Goal: Information Seeking & Learning: Learn about a topic

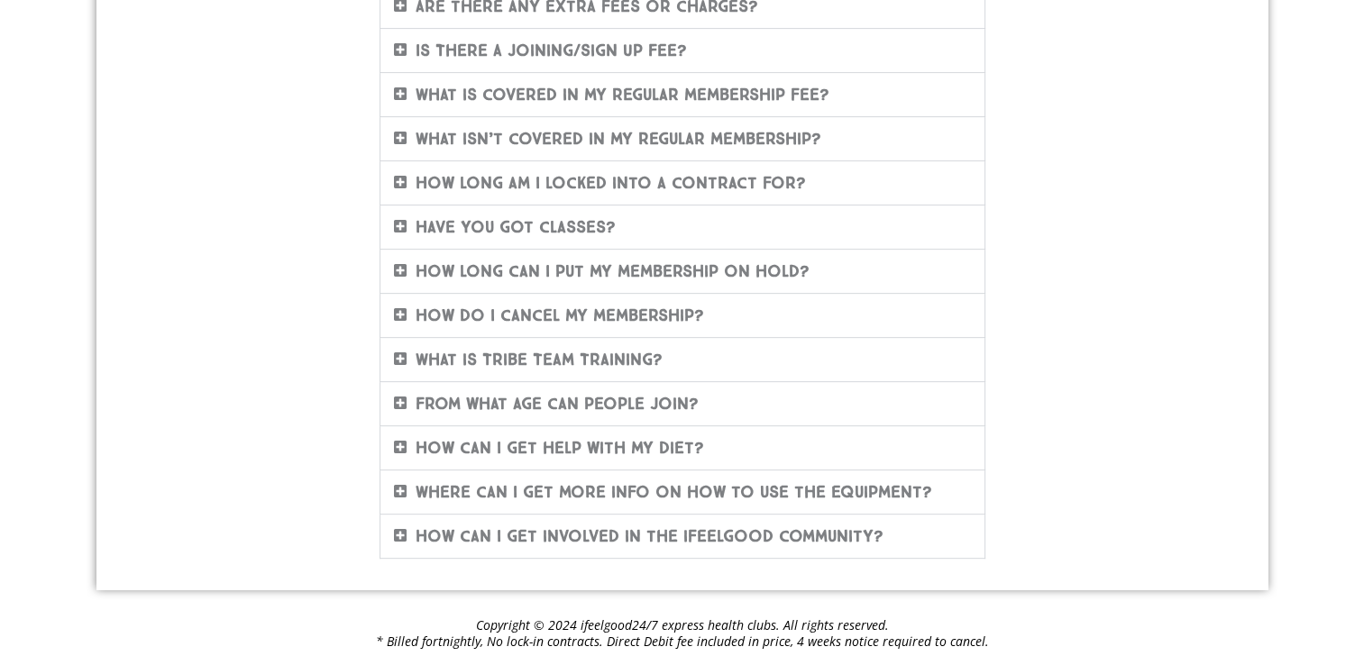
scroll to position [693, 0]
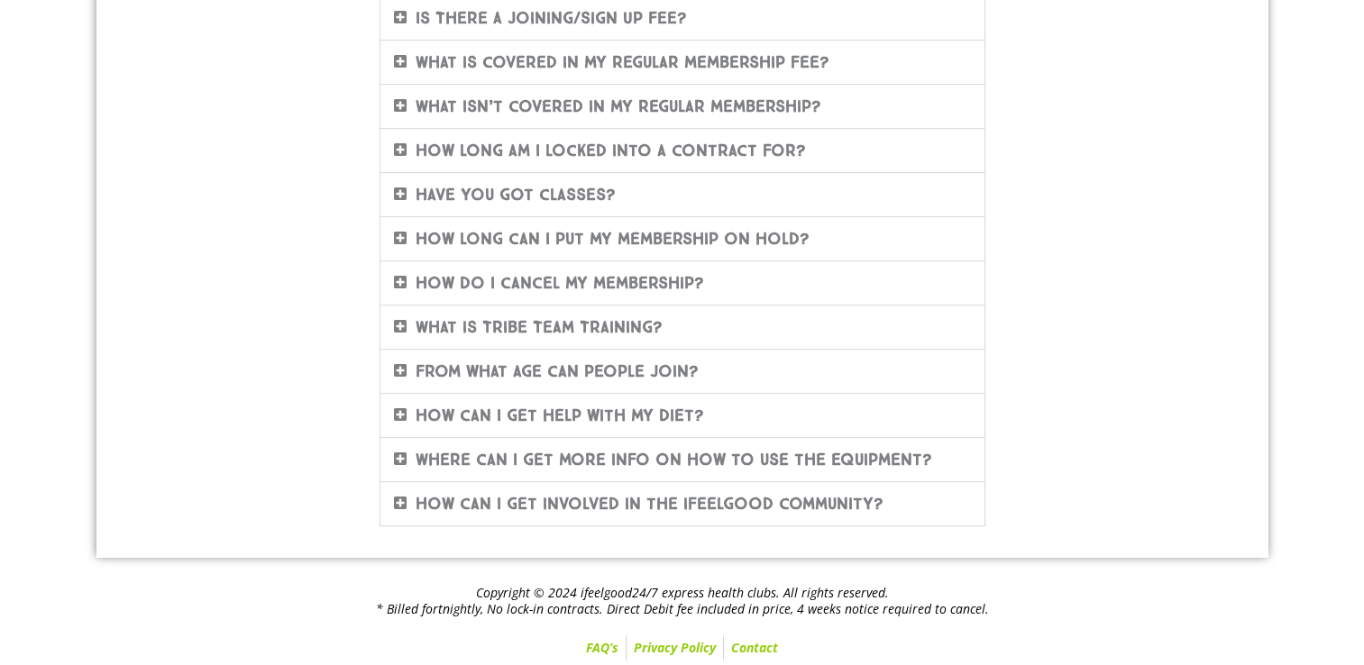
click at [629, 273] on link "How do I cancel my membership?" at bounding box center [560, 283] width 289 height 20
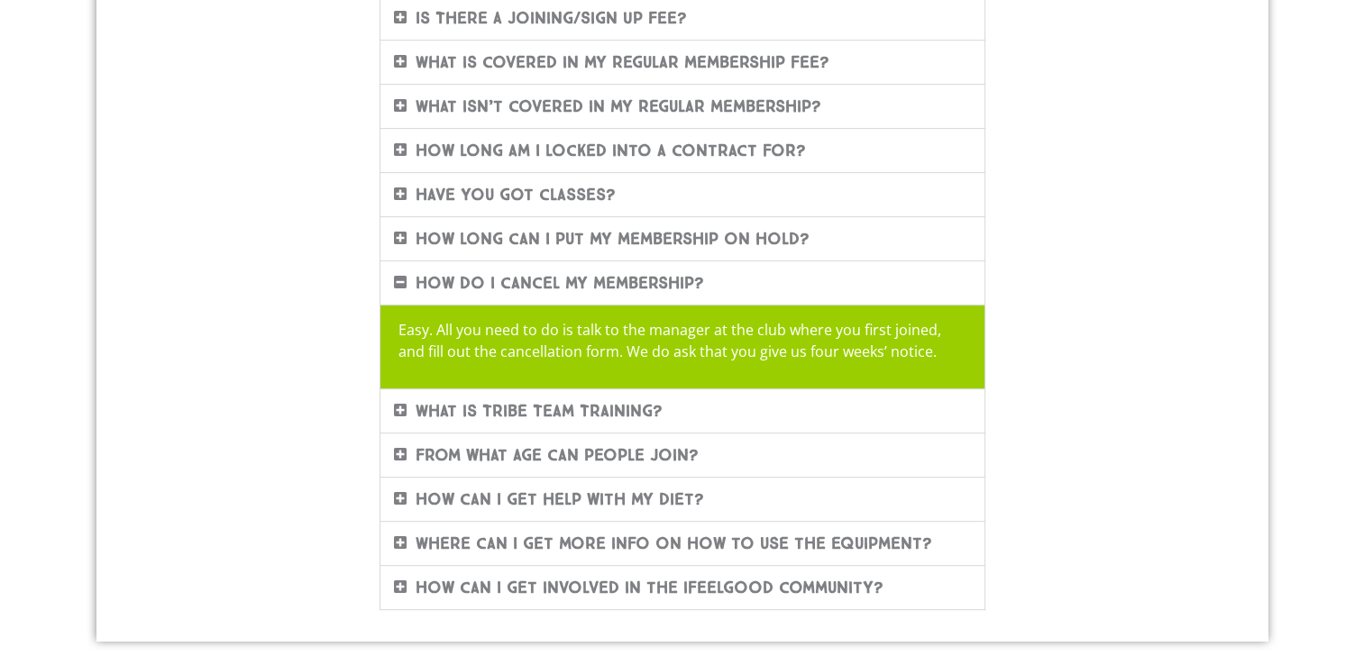
click at [710, 229] on link "How long can I put my membership on hold?" at bounding box center [613, 239] width 394 height 20
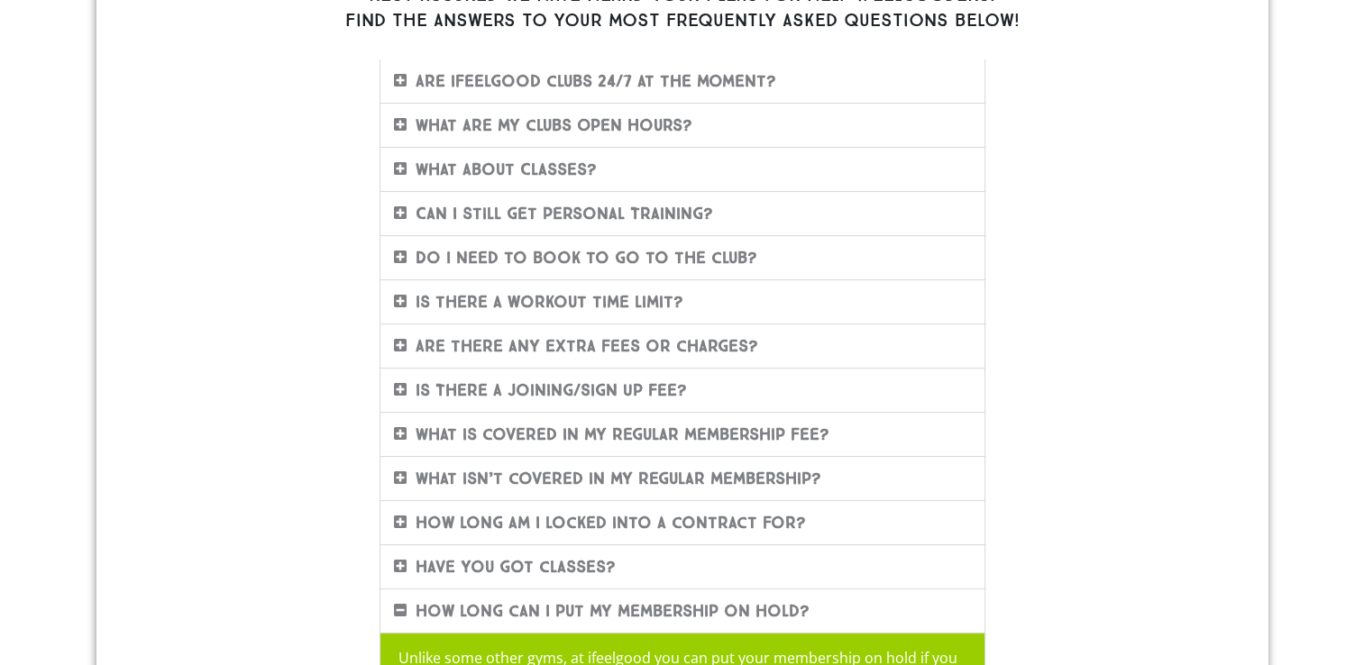
scroll to position [284, 0]
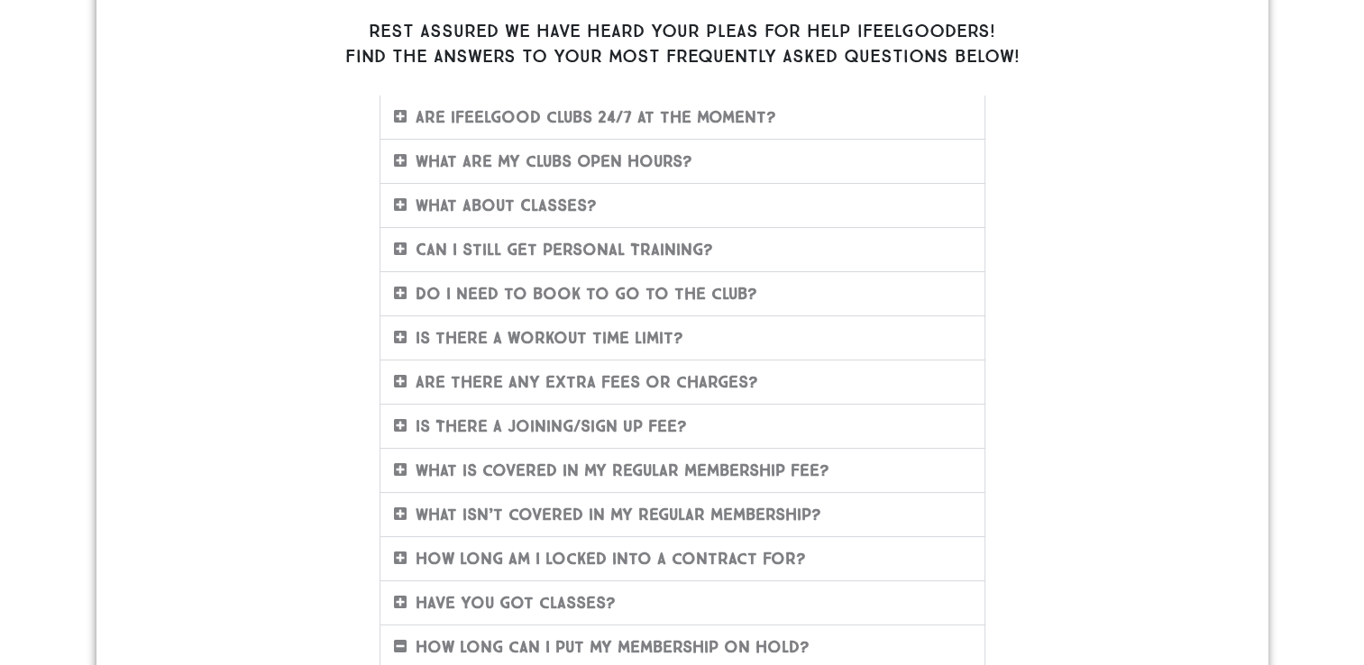
click at [715, 107] on link "Are ifeelgood clubs 24/7 at the moment?" at bounding box center [596, 117] width 361 height 20
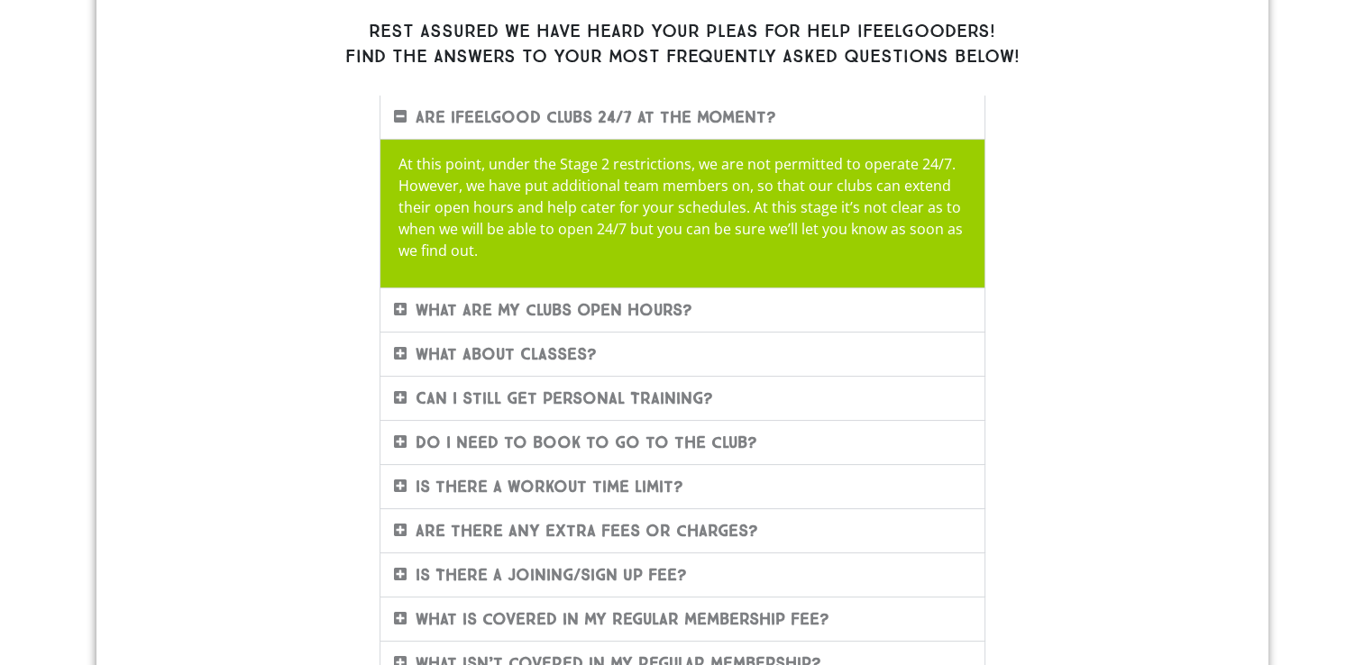
click at [678, 298] on div "What are my clubs Open Hours?" at bounding box center [683, 310] width 604 height 43
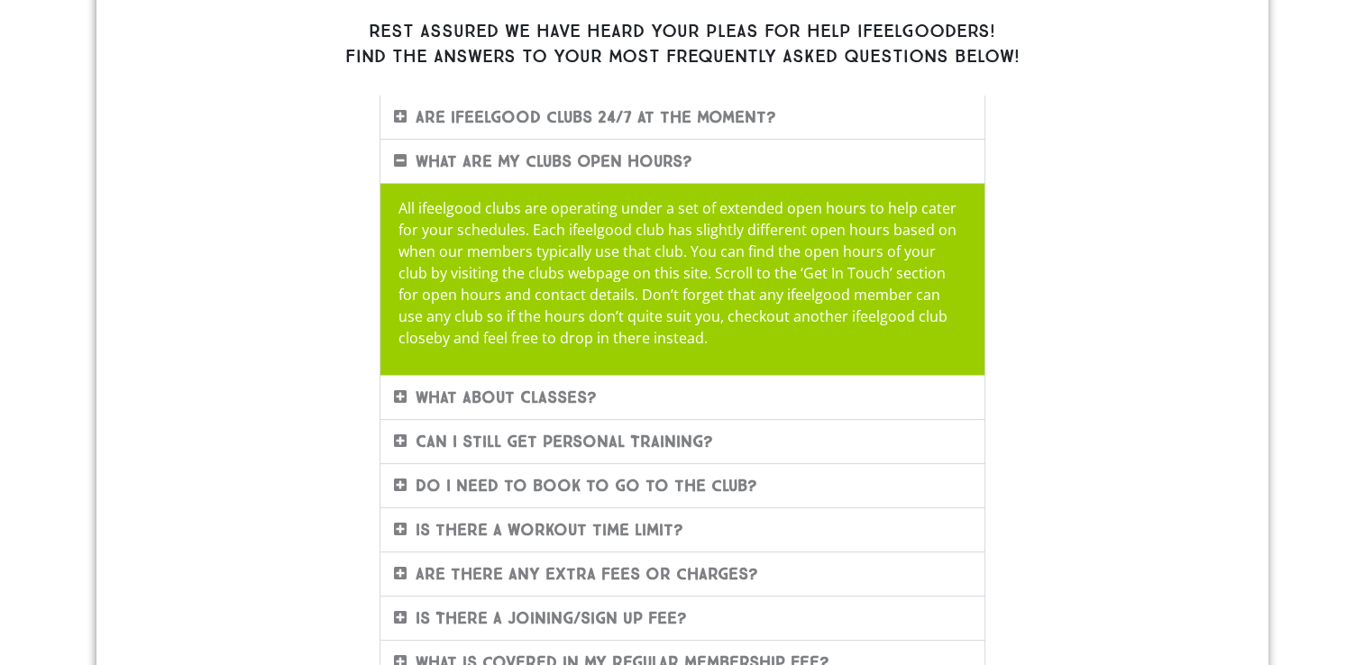
click at [574, 381] on div "What about Classes?" at bounding box center [683, 397] width 604 height 43
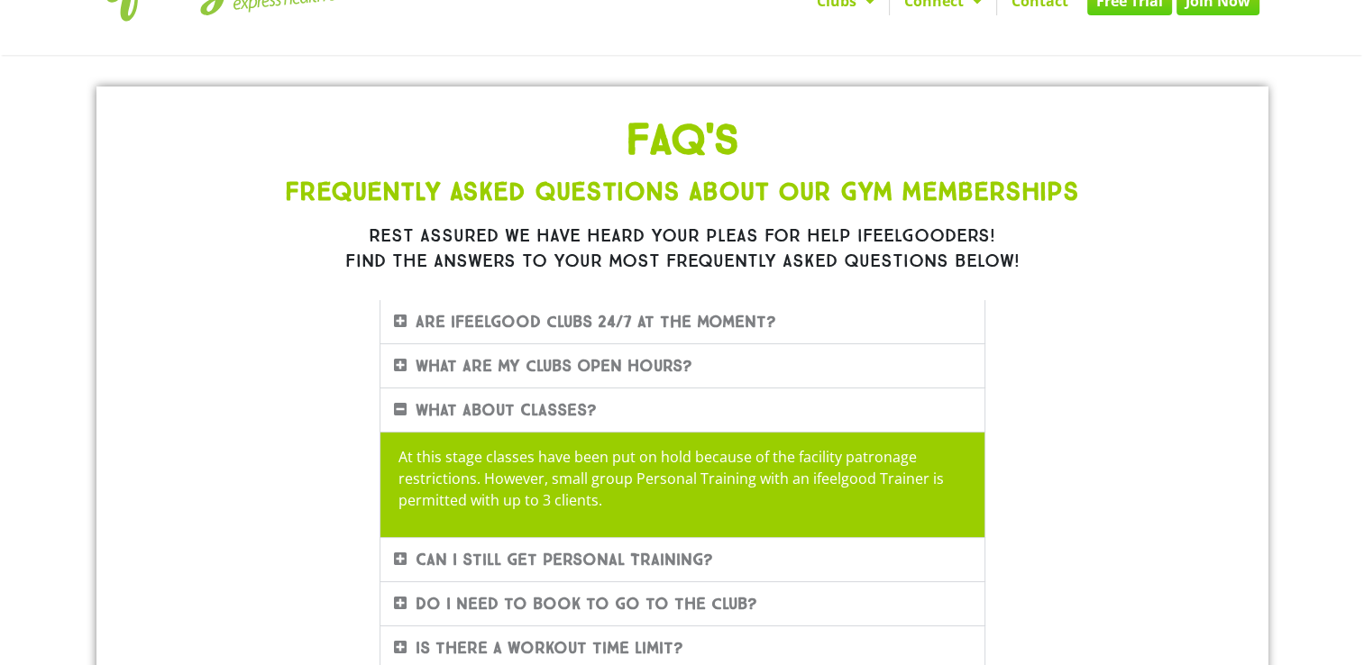
scroll to position [0, 0]
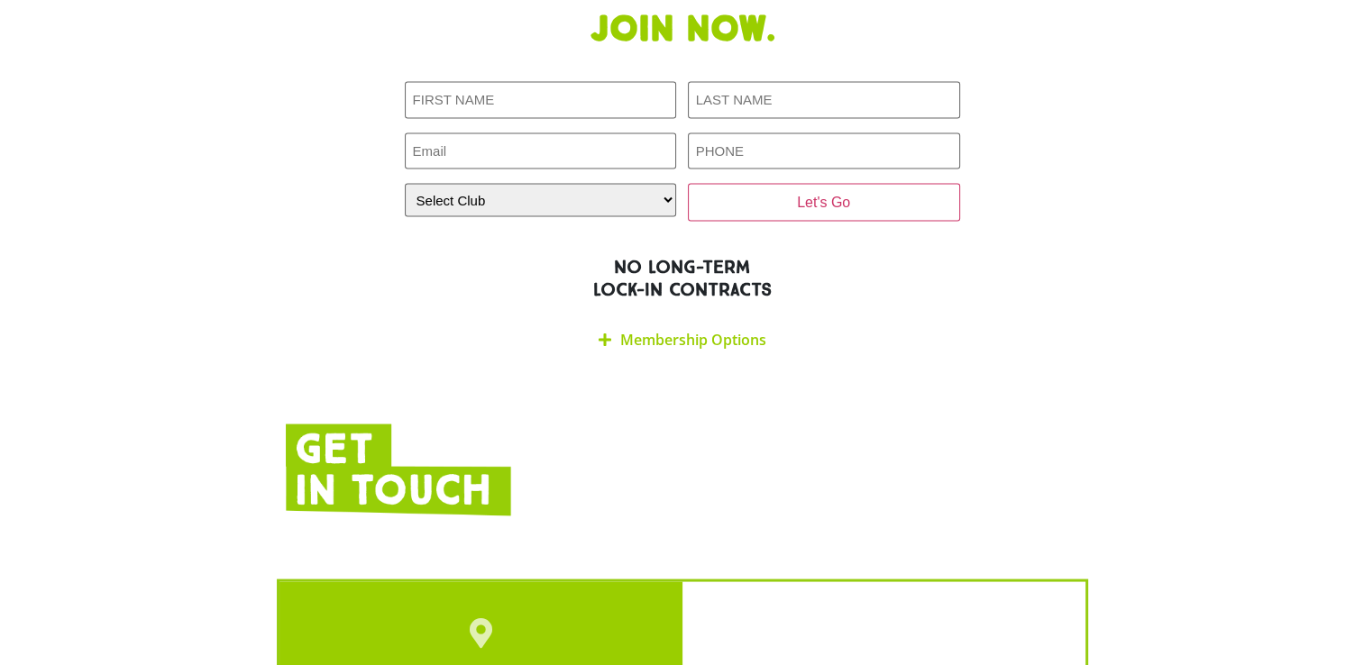
scroll to position [3317, 0]
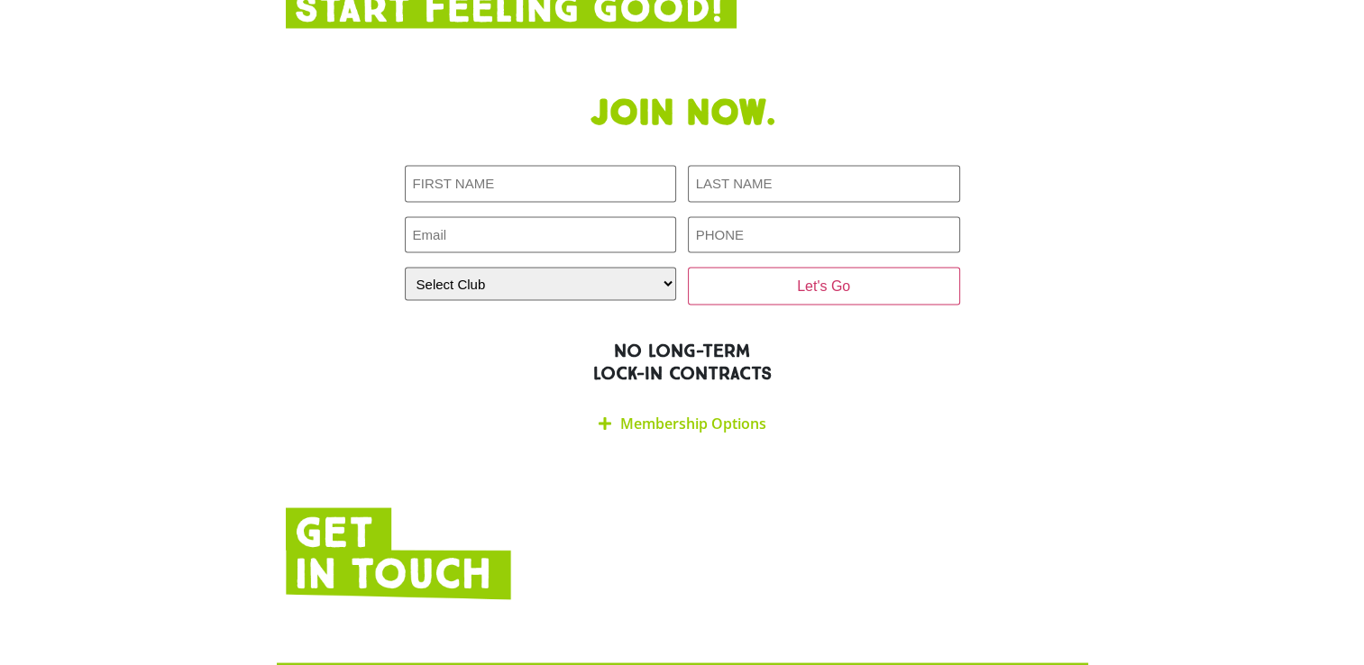
click at [655, 413] on link "Membership Options" at bounding box center [693, 423] width 146 height 20
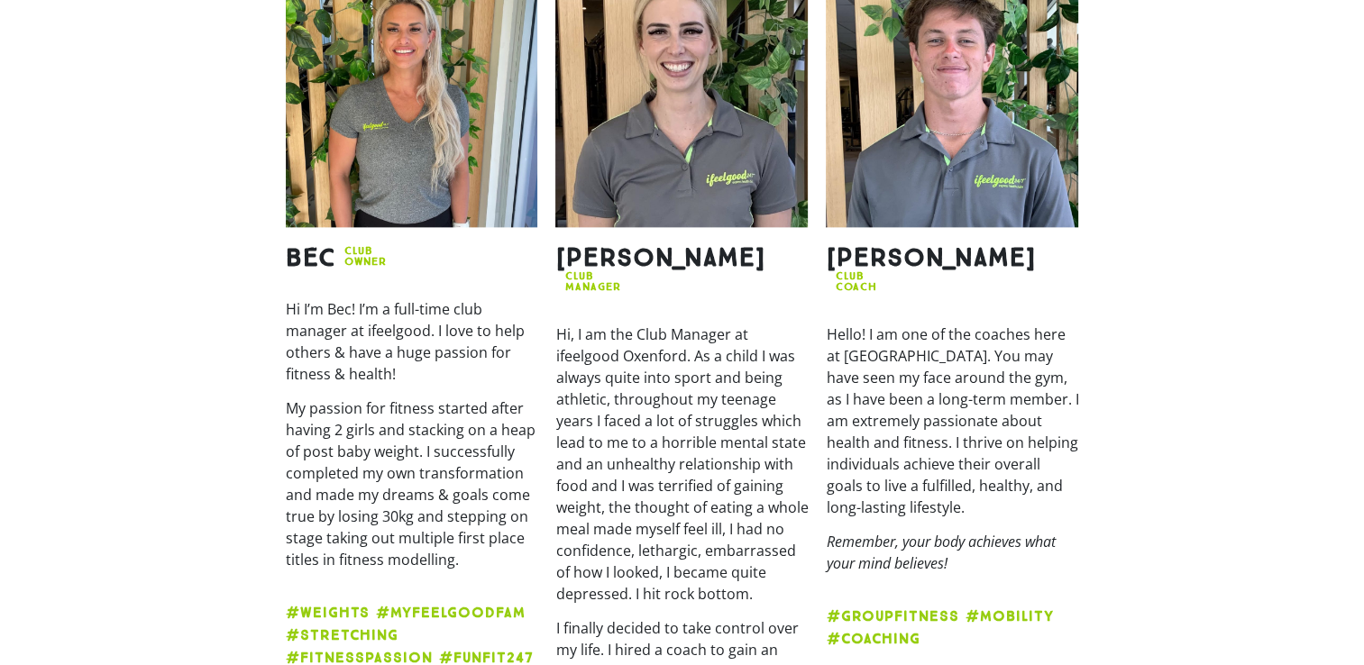
scroll to position [2175, 0]
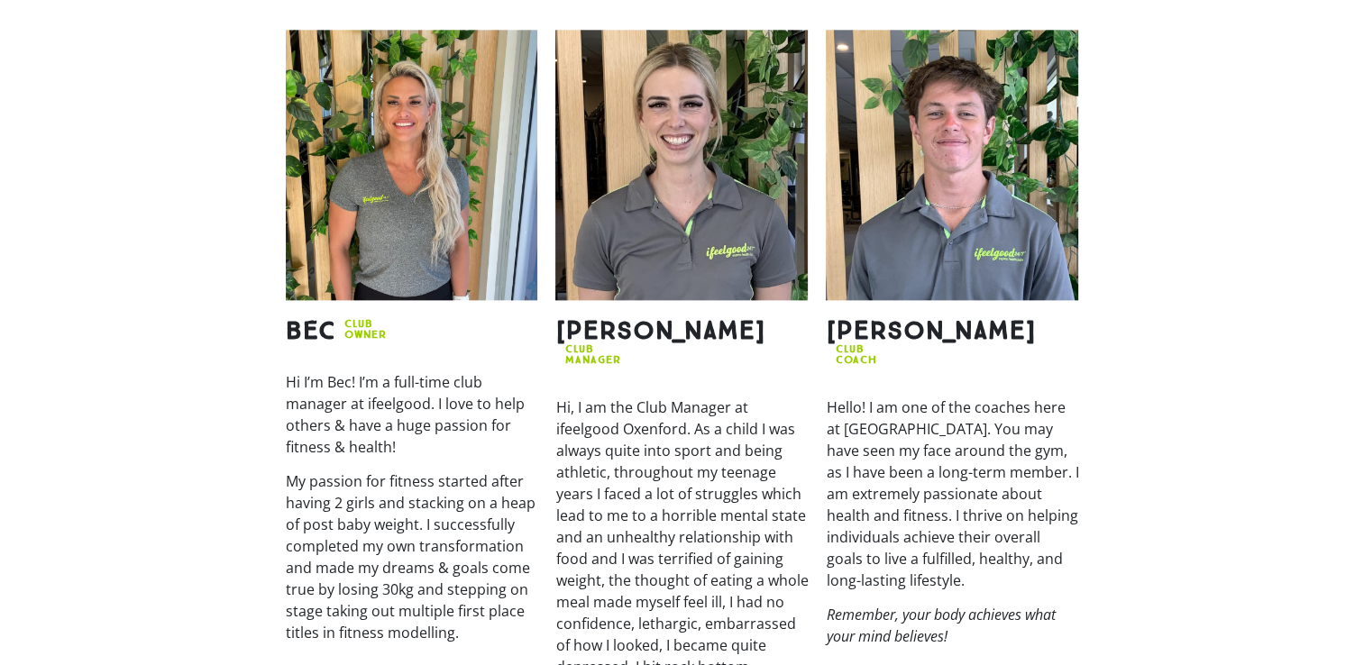
click at [32, 278] on section "Bec CLUB OWNER Hi I’m Bec! I’m a full-time club manager at ifeelgood. I love to…" at bounding box center [682, 546] width 1364 height 1051
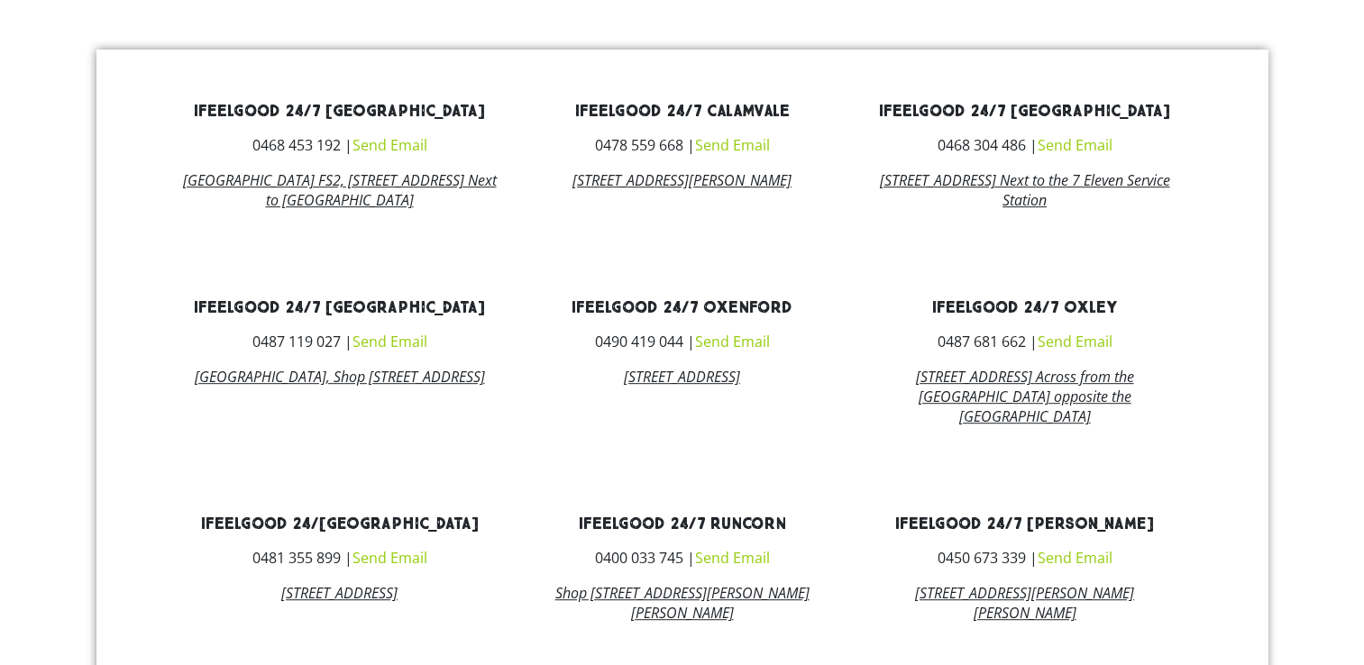
scroll to position [889, 0]
